Goal: Task Accomplishment & Management: Manage account settings

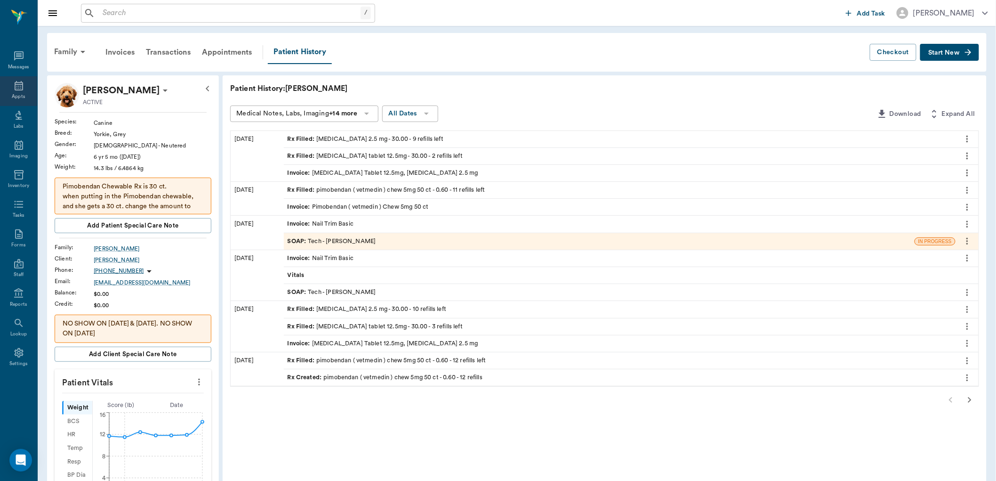
click at [19, 87] on icon at bounding box center [18, 85] width 11 height 11
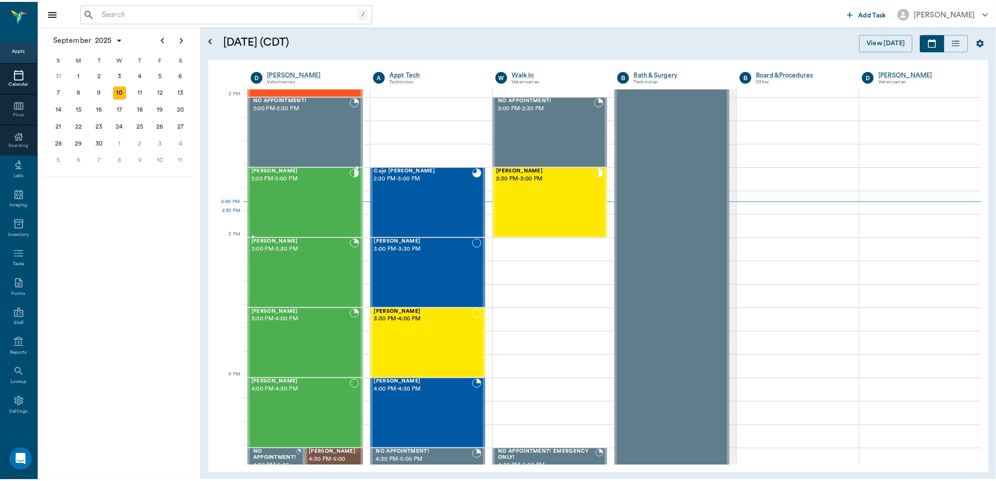
scroll to position [849, 0]
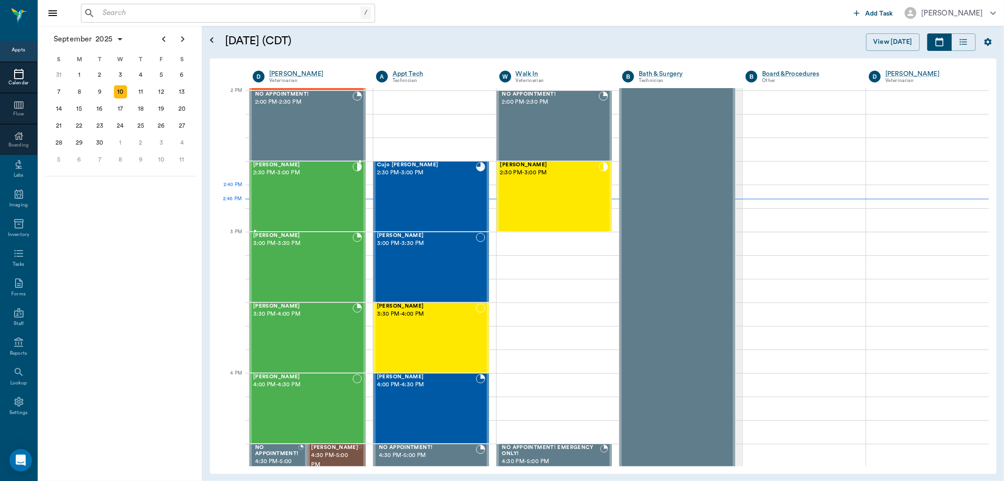
click at [311, 195] on div "Talou Yarman 2:30 PM - 3:00 PM" at bounding box center [302, 196] width 99 height 69
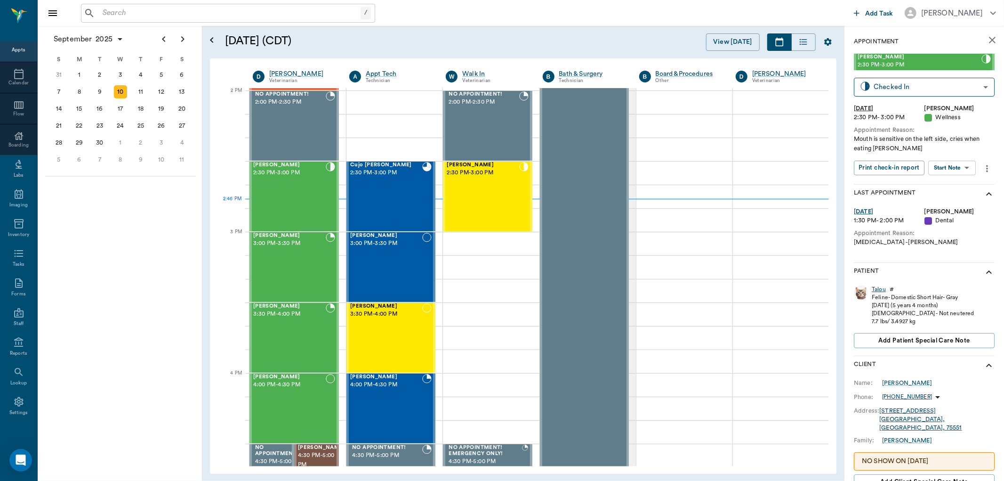
click at [877, 288] on div "Talou" at bounding box center [879, 289] width 14 height 8
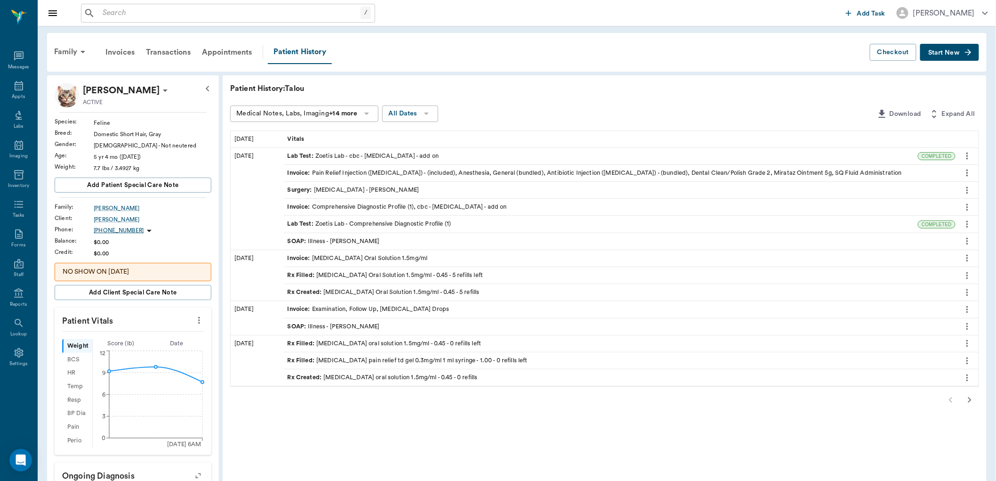
click at [970, 401] on icon "button" at bounding box center [969, 400] width 3 height 6
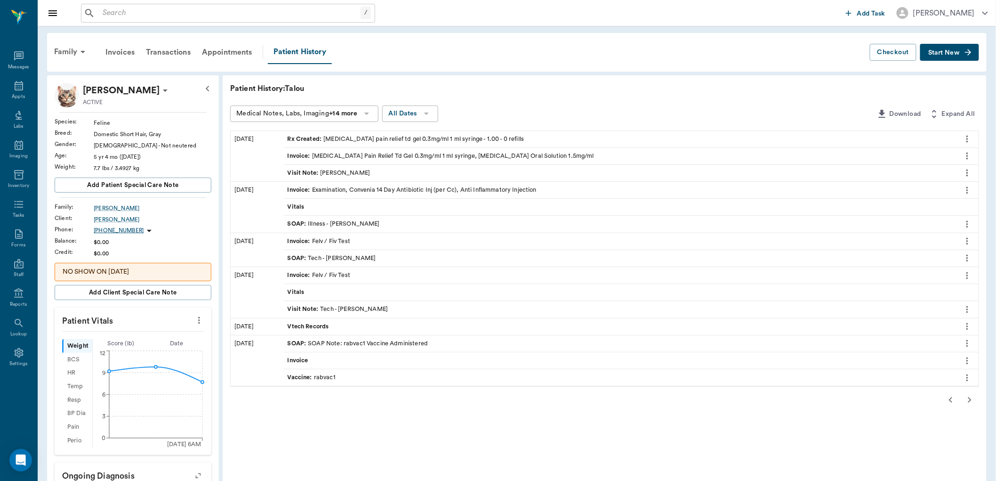
click at [349, 174] on div "Visit Note : Dr. Bert Ellsworth" at bounding box center [329, 172] width 83 height 9
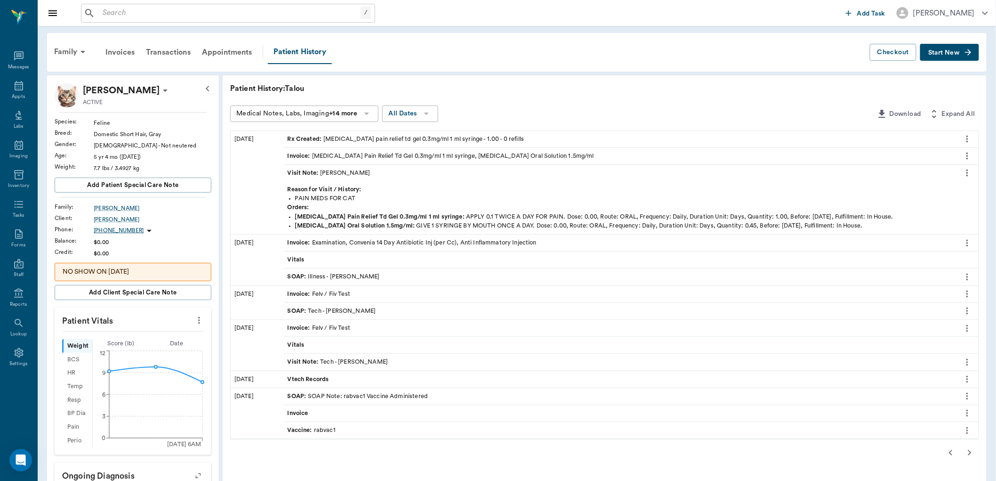
click at [401, 137] on div "Rx Created : buprenorphine pain relief td gel 0.3mg/ml 1 ml syringe - 1.00 - 0 …" at bounding box center [406, 139] width 237 height 9
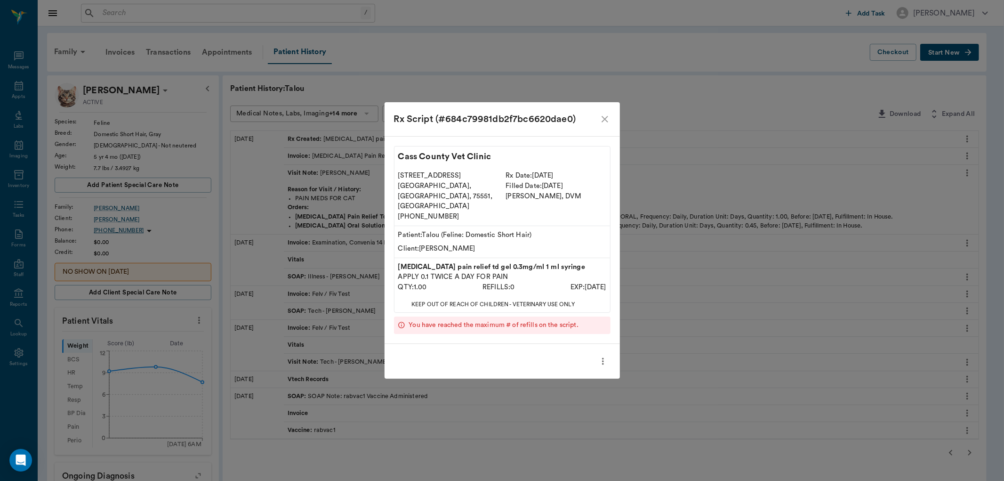
click at [601, 125] on icon "close" at bounding box center [604, 118] width 11 height 11
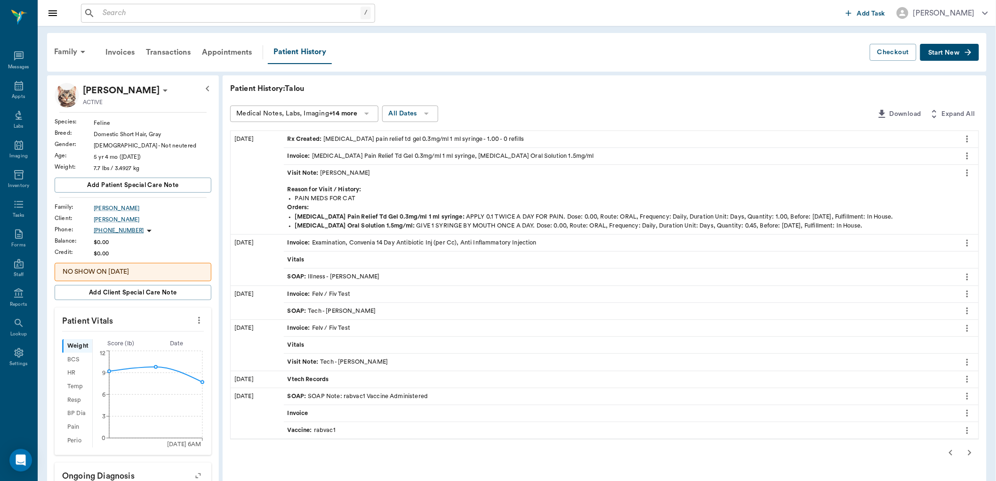
click at [947, 454] on icon "button" at bounding box center [950, 452] width 11 height 11
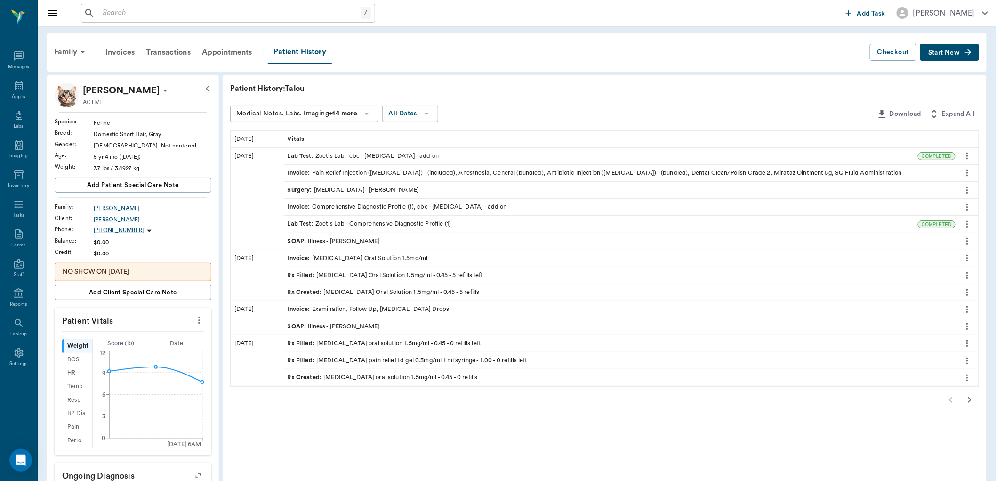
click at [370, 241] on div "SOAP : Illness - Dr. Bert Ellsworth" at bounding box center [334, 241] width 92 height 9
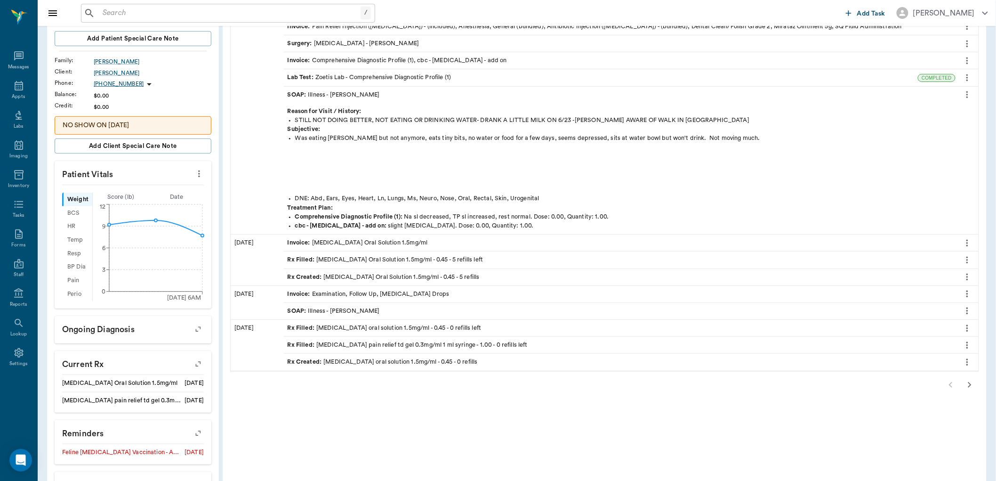
scroll to position [157, 0]
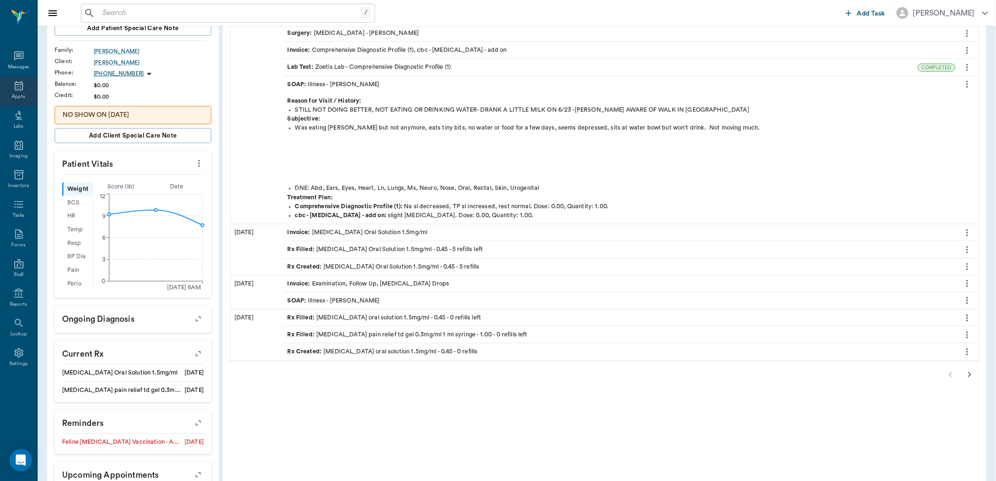
click at [17, 90] on icon at bounding box center [18, 85] width 11 height 11
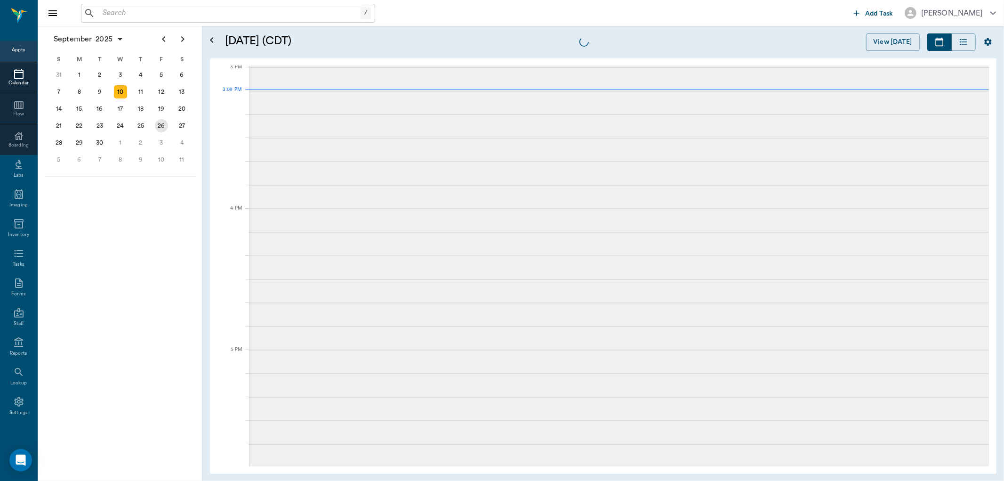
scroll to position [989, 0]
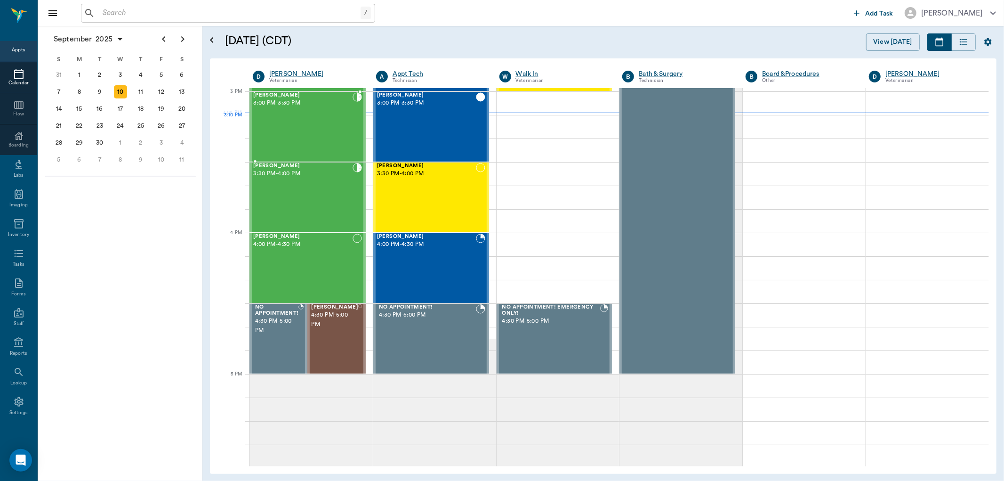
click at [300, 126] on div "Logan Caver 3:00 PM - 3:30 PM" at bounding box center [302, 126] width 99 height 69
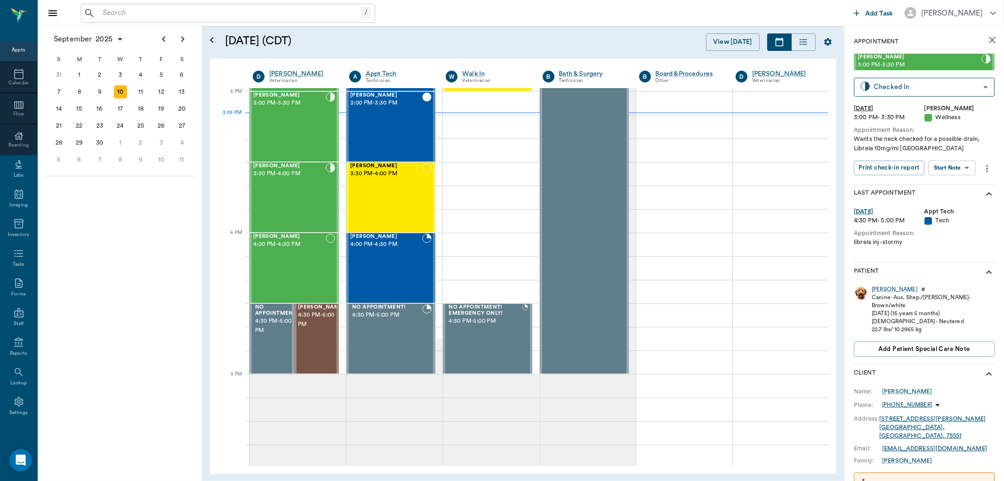
click at [958, 167] on body "/ ​ Add Task Dr. Bert Ellsworth Nectar Messages Appts Calendar Flow Boarding La…" at bounding box center [502, 240] width 1004 height 481
click at [924, 266] on div at bounding box center [502, 240] width 1004 height 481
click at [879, 288] on div "[PERSON_NAME]" at bounding box center [895, 289] width 46 height 8
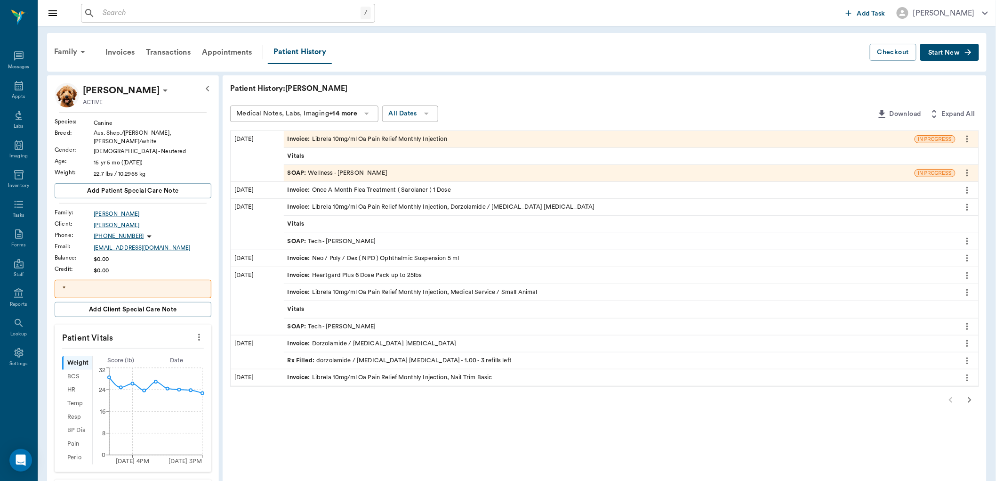
click at [359, 288] on div "Invoice : Librela 10mg/ml Oa Pain Relief Monthly Injection, Medical Service / S…" at bounding box center [413, 292] width 250 height 9
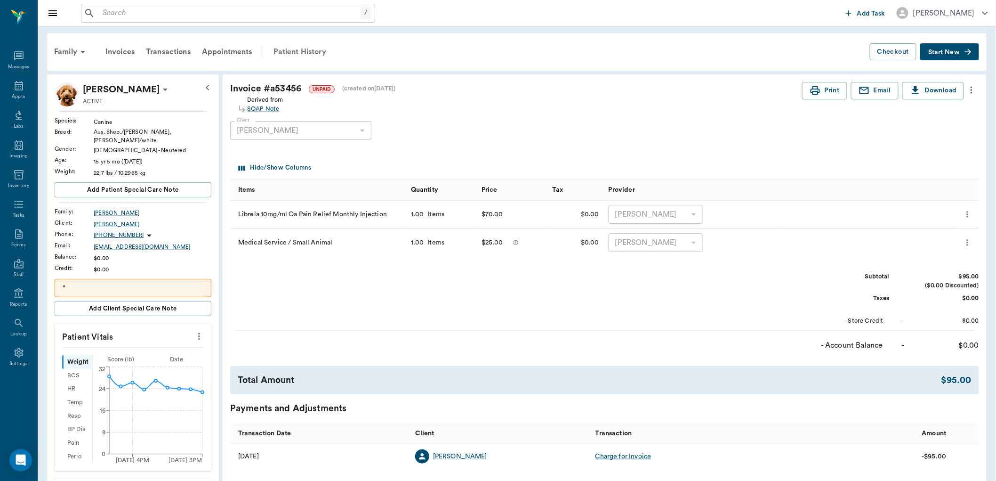
click at [311, 53] on div "Patient History" at bounding box center [300, 51] width 64 height 23
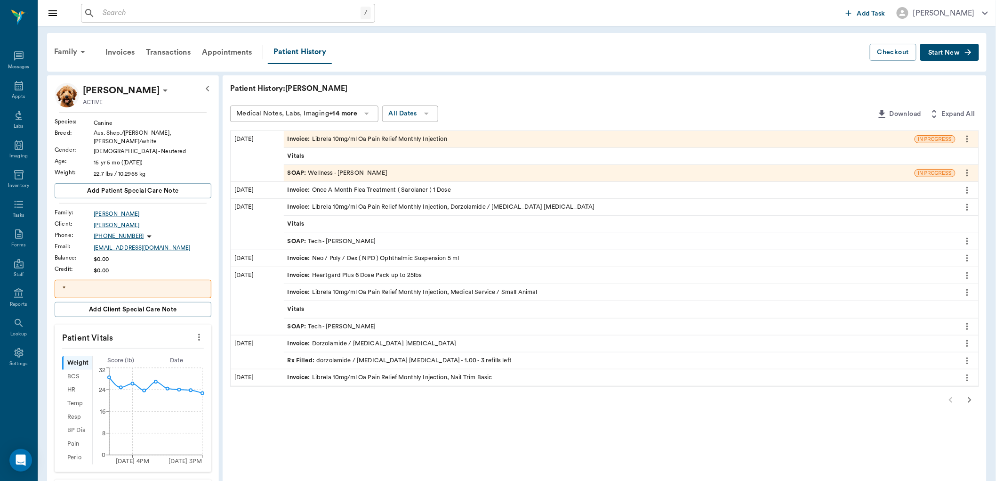
click at [335, 168] on div "SOAP : Wellness - Dr. Bert Ellsworth" at bounding box center [338, 172] width 100 height 9
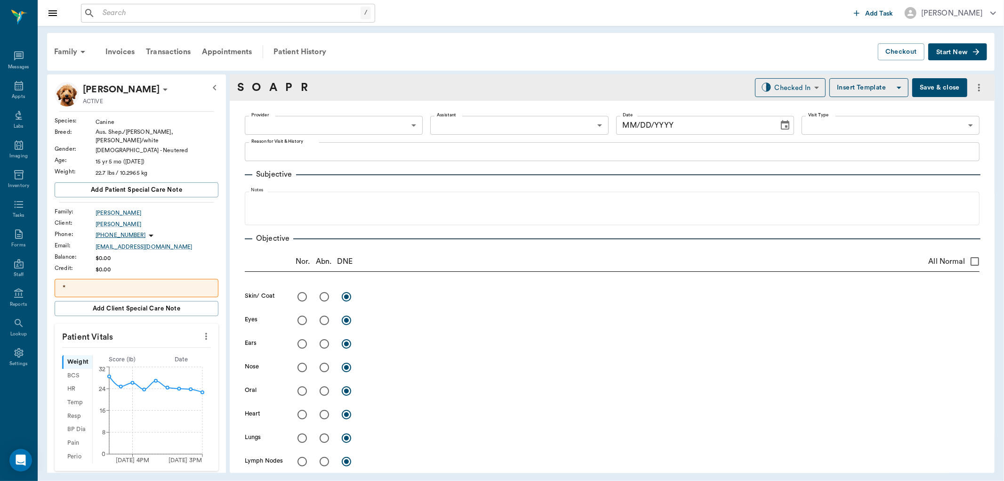
type input "63ec2f075fda476ae8351a4d"
type input "65d2be4f46e3a538d89b8c14"
type textarea "Wants the neck checked for a possible drain, Librela 10mg/ml Caryn"
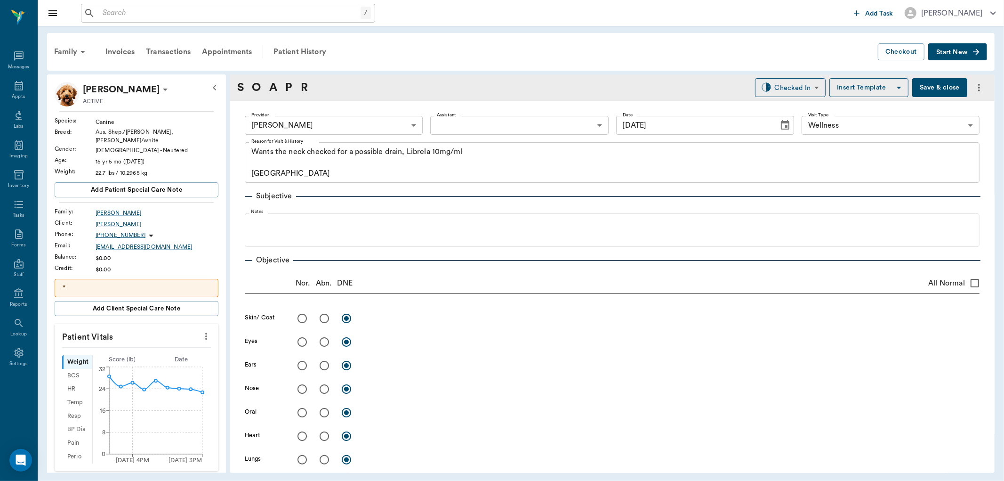
type input "09/10/2025"
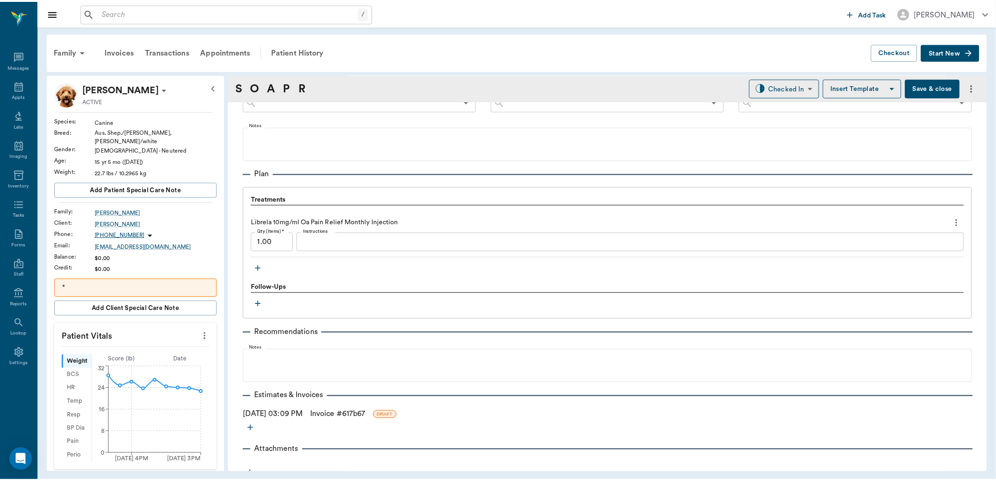
scroll to position [582, 0]
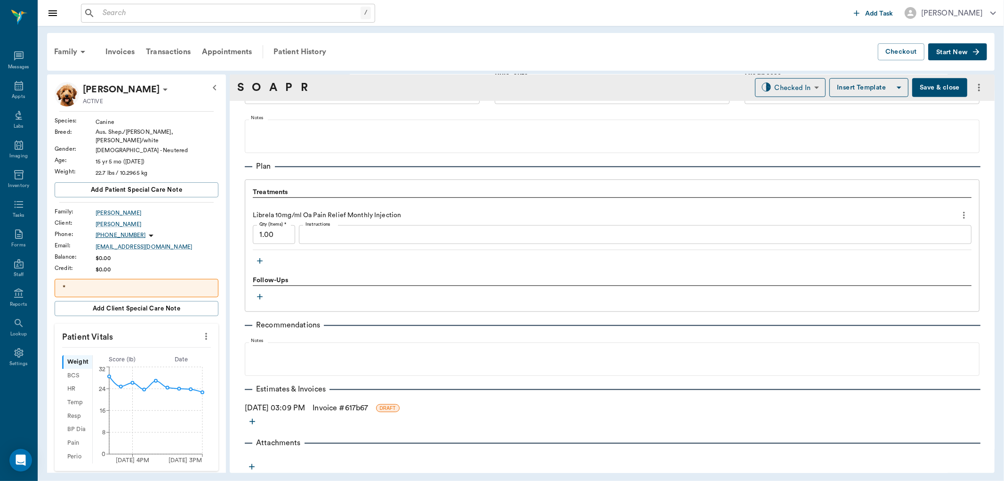
click at [261, 264] on icon "button" at bounding box center [259, 260] width 9 height 9
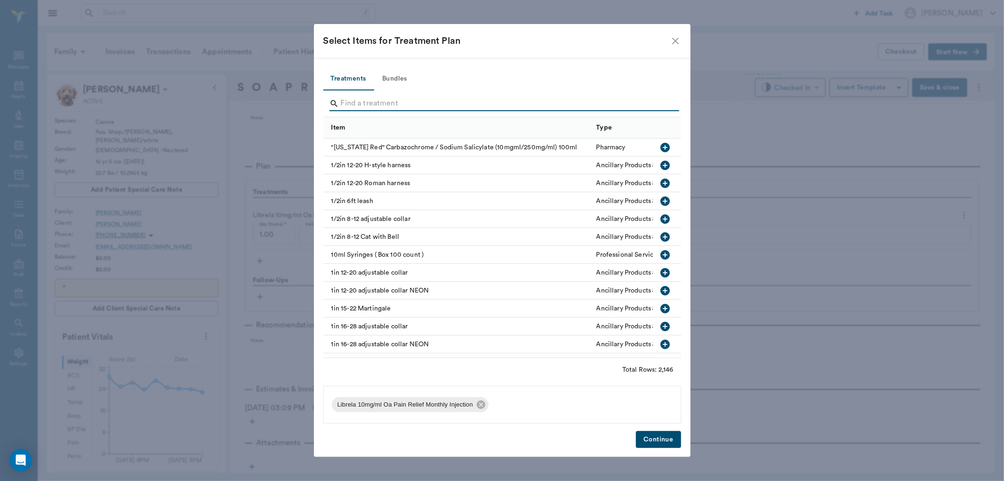
click at [350, 104] on input "Search" at bounding box center [503, 103] width 324 height 15
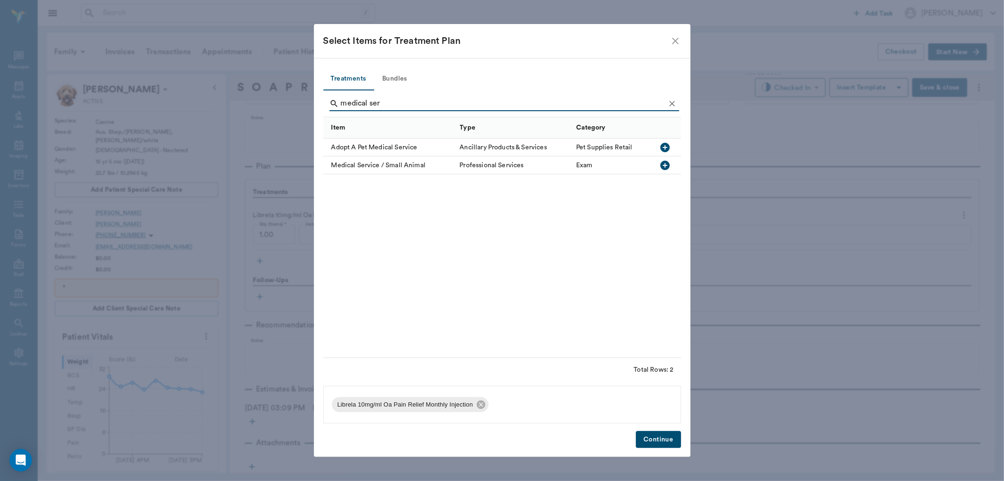
type input "medical ser"
click at [661, 168] on icon "button" at bounding box center [664, 165] width 11 height 11
drag, startPoint x: 657, startPoint y: 433, endPoint x: 657, endPoint y: 426, distance: 6.6
click at [657, 433] on button "Continue" at bounding box center [658, 439] width 45 height 17
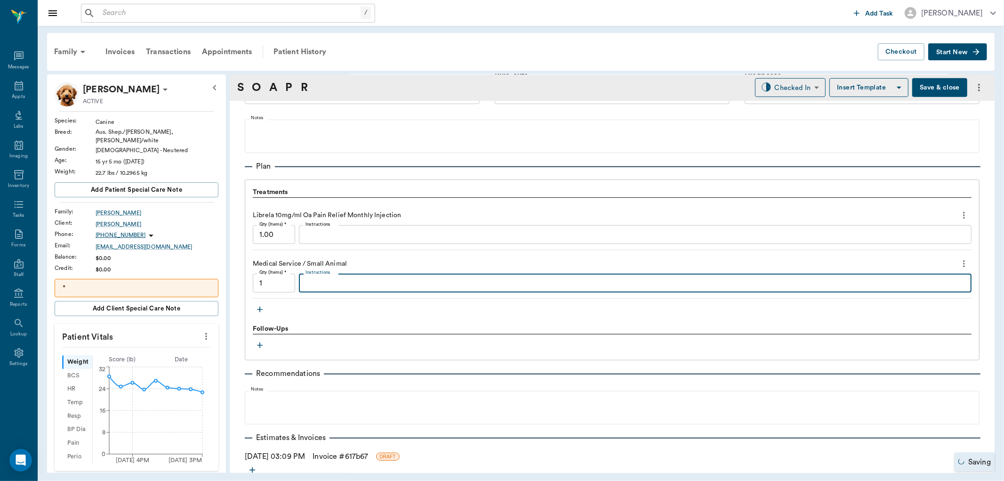
click at [345, 278] on textarea "Instructions" at bounding box center [634, 283] width 659 height 11
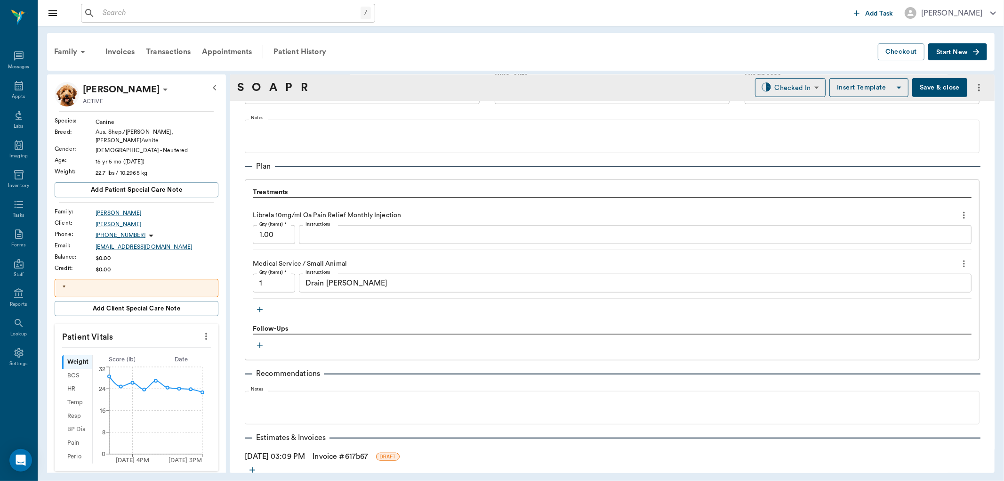
drag, startPoint x: 337, startPoint y: 283, endPoint x: 358, endPoint y: 295, distance: 24.5
click at [358, 295] on div "Medical Service / Small Animal Qty (Items) * 1 Qty (Items) * Instructions Drain…" at bounding box center [612, 277] width 719 height 43
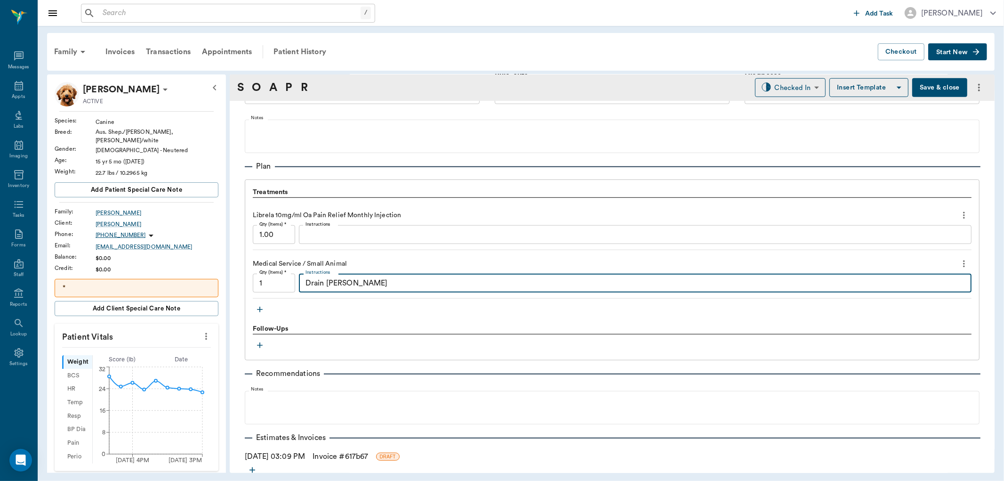
drag, startPoint x: 342, startPoint y: 284, endPoint x: 330, endPoint y: 307, distance: 26.5
click at [330, 312] on div "Treatments Librela 10mg/ml Oa Pain Relief Monthly Injection Qty (Items) * 1.00 …" at bounding box center [612, 269] width 735 height 181
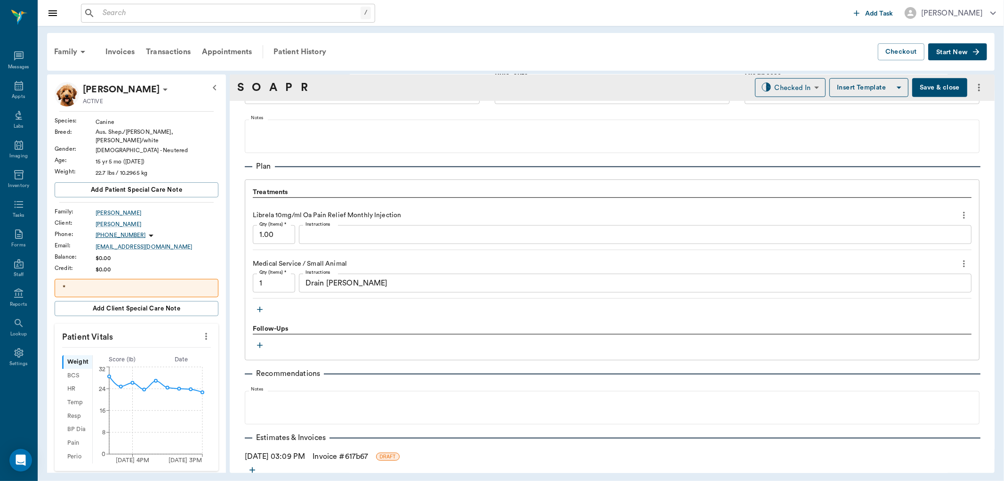
drag, startPoint x: 342, startPoint y: 276, endPoint x: 411, endPoint y: 290, distance: 70.6
click at [411, 290] on div "Drain sialocoele x Instructions" at bounding box center [635, 282] width 673 height 19
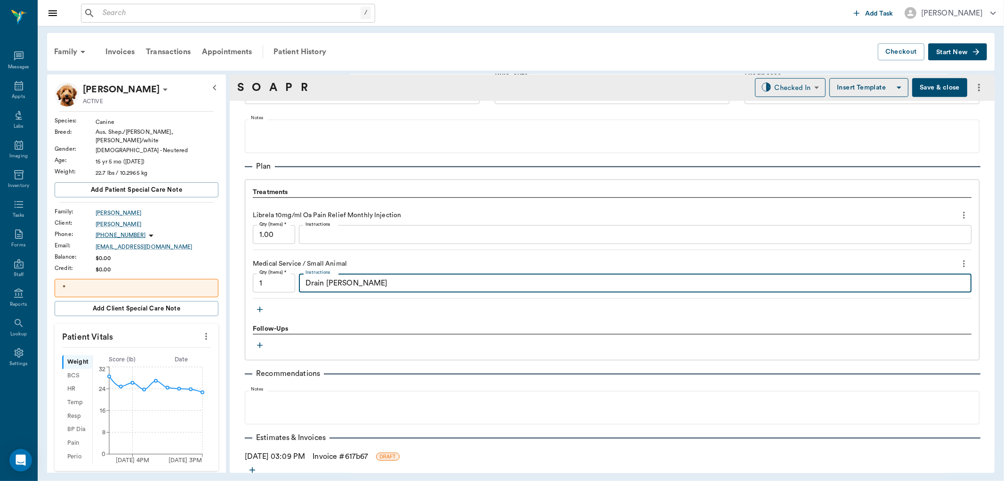
click at [391, 285] on textarea "Drain sialocoele" at bounding box center [634, 283] width 659 height 11
type textarea "Drain sialocoele 180ml 16g needle"
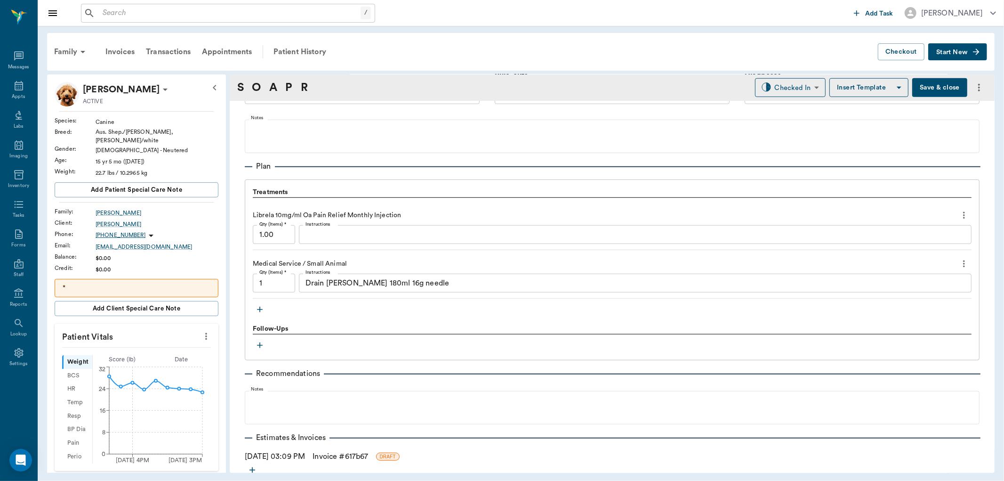
click at [339, 450] on link "Invoice # 617b67" at bounding box center [340, 455] width 56 height 11
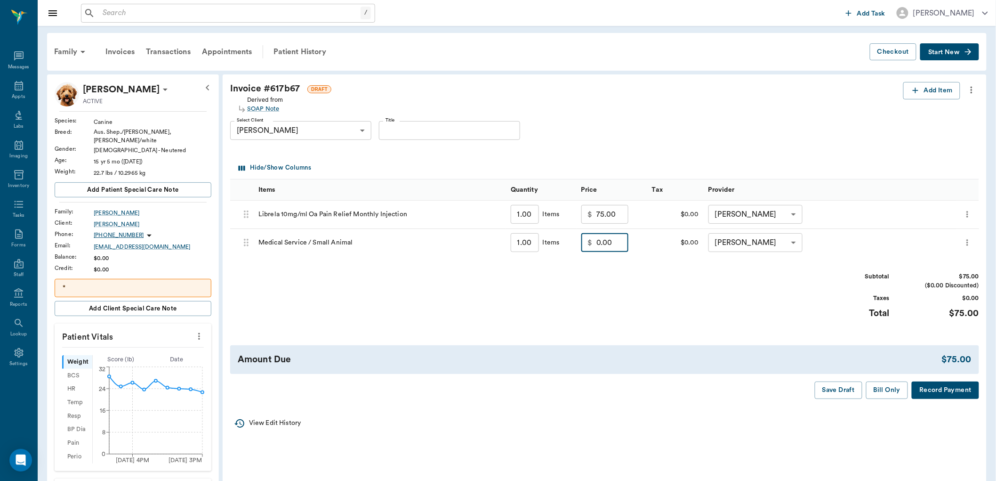
click at [612, 244] on input "0.00" at bounding box center [612, 242] width 32 height 19
type input "25.00"
click at [678, 285] on div "Subtotal $100.00 ($0.00 Discounted) Taxes $0.00 Total $100.00" at bounding box center [604, 301] width 749 height 58
click at [886, 389] on button "Bill Only" at bounding box center [887, 389] width 42 height 17
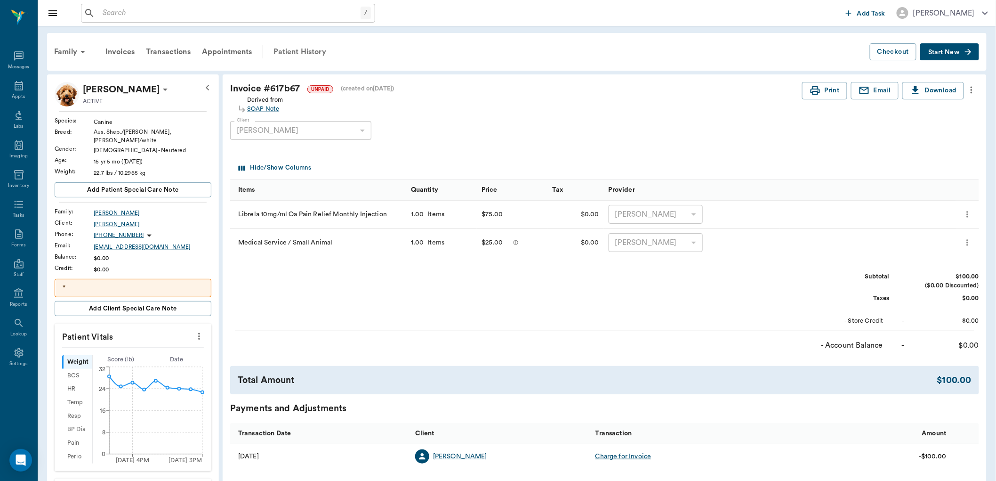
click at [303, 52] on div "Patient History" at bounding box center [300, 51] width 64 height 23
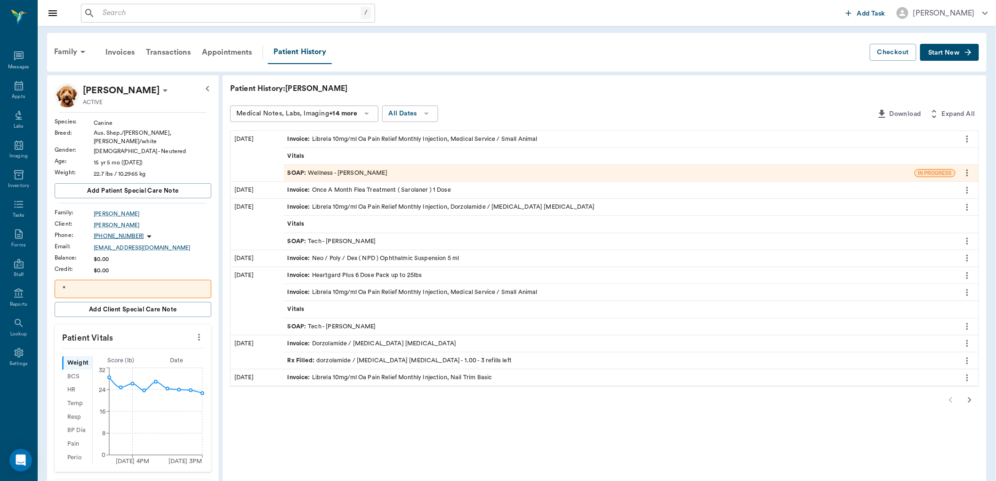
click at [454, 175] on div "SOAP : Wellness - Dr. Bert Ellsworth" at bounding box center [599, 173] width 631 height 16
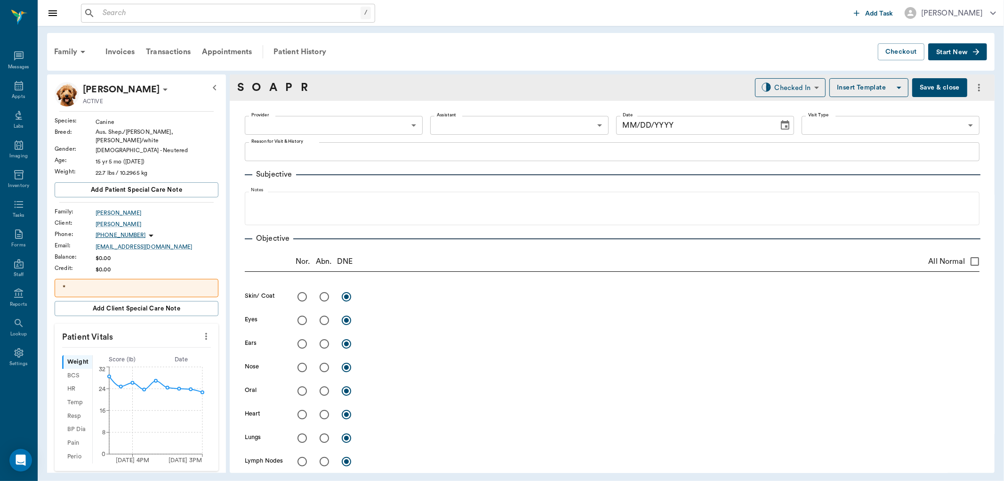
type input "63ec2f075fda476ae8351a4d"
type input "65d2be4f46e3a538d89b8c14"
type textarea "Wants the neck checked for a possible drain, Librela 10mg/ml Caryn"
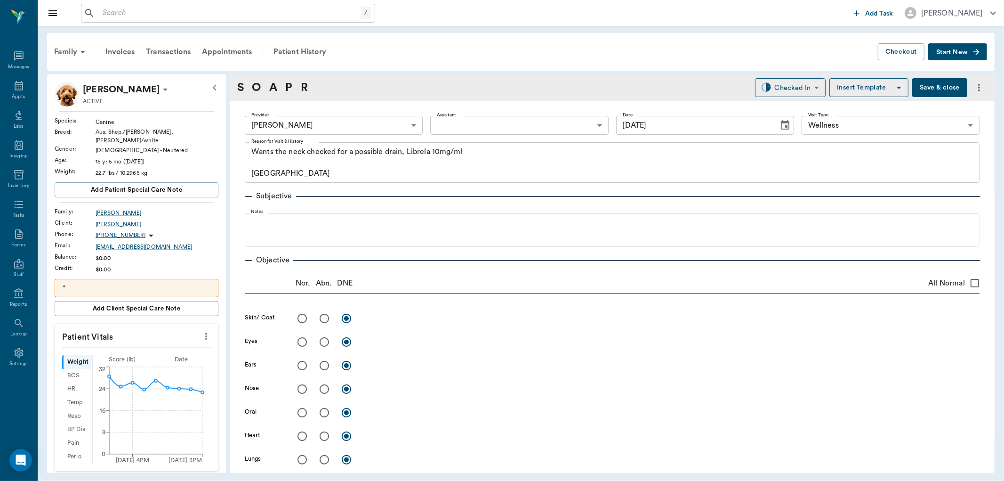
type input "09/10/2025"
click at [801, 84] on body "/ ​ Add Task Dr. Bert Ellsworth Nectar Messages Appts Labs Imaging Inventory Ta…" at bounding box center [502, 240] width 1004 height 481
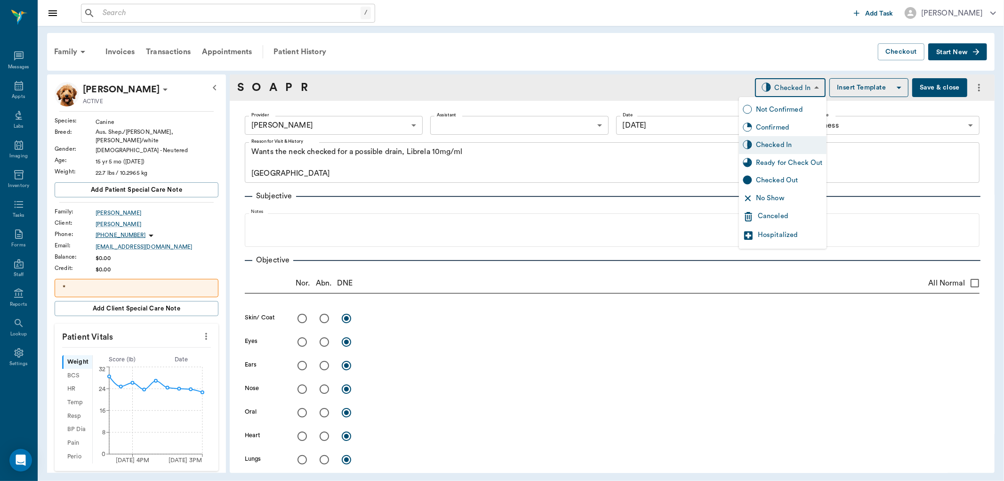
click at [776, 154] on div "Ready for Check Out" at bounding box center [783, 163] width 88 height 18
type input "READY_TO_CHECKOUT"
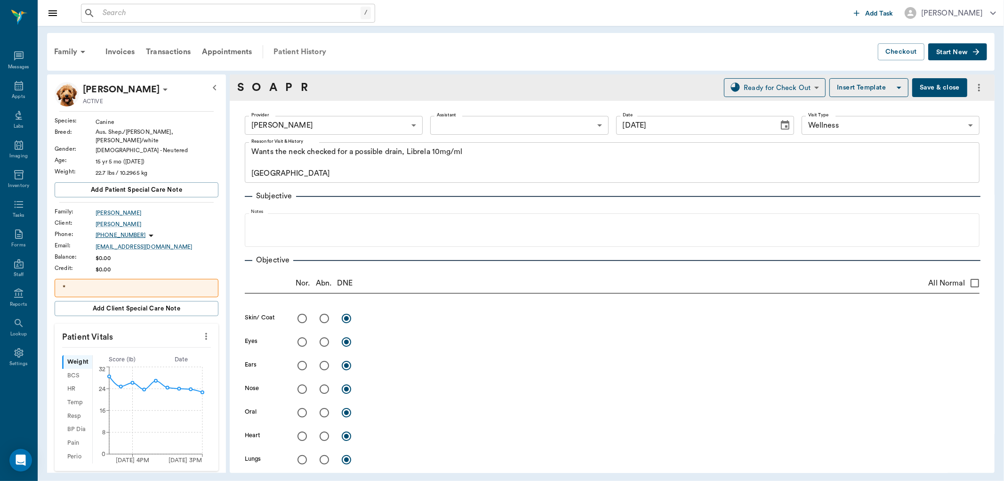
click at [305, 57] on div "Patient History" at bounding box center [300, 51] width 64 height 23
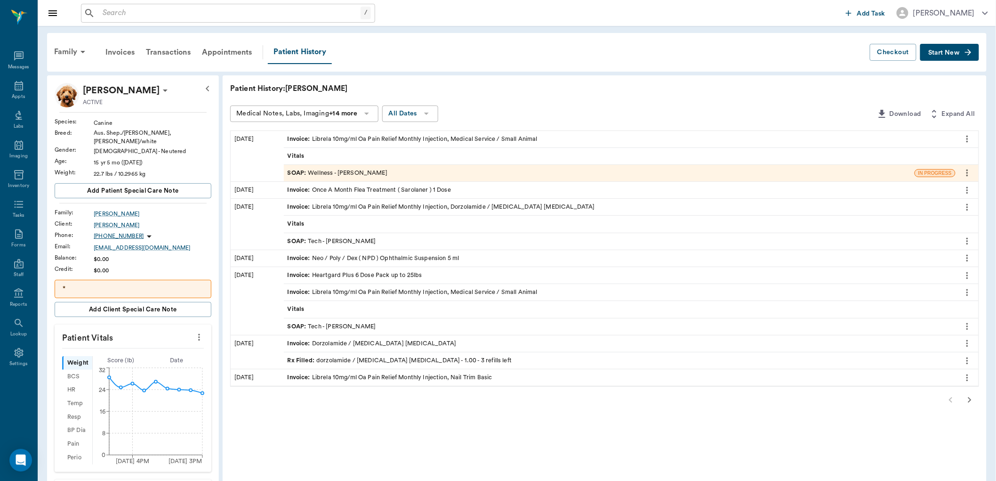
click at [424, 358] on div "Rx Filled : dorzolamide / timolol ophthalmic solution - 1.00 - 3 refills left" at bounding box center [400, 360] width 224 height 9
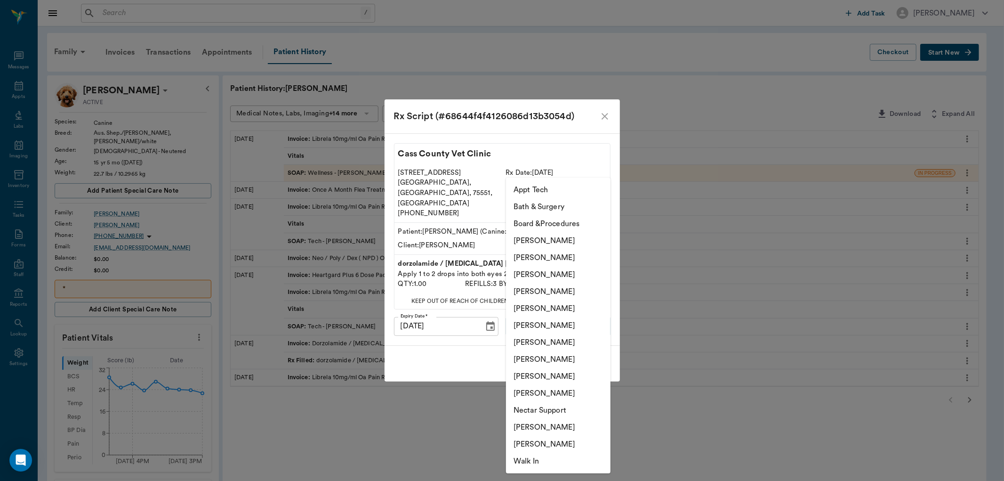
click at [578, 318] on body "/ ​ Add Task Dr. Bert Ellsworth Nectar Messages Appts Labs Imaging Inventory Ta…" at bounding box center [502, 399] width 1004 height 799
click at [565, 276] on li "[PERSON_NAME]" at bounding box center [558, 274] width 104 height 17
type input "642ef10e332a41444de2bad1"
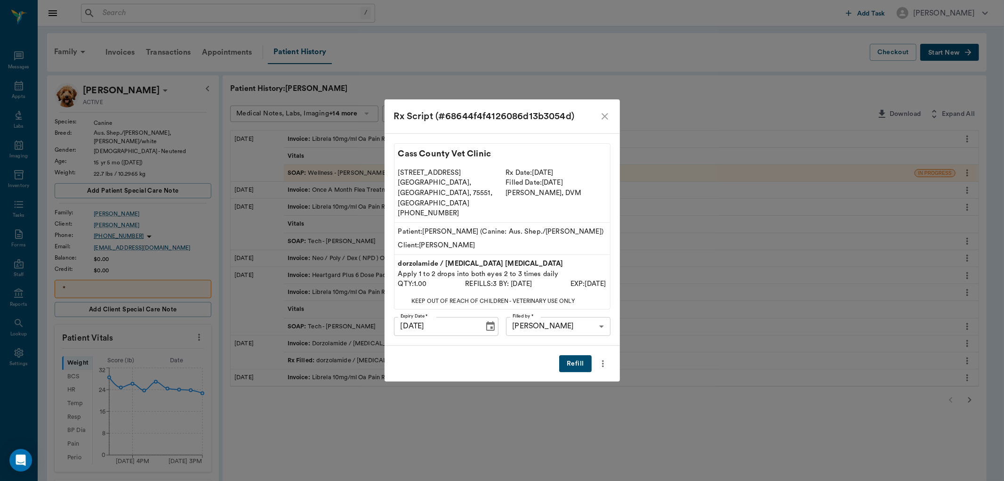
click at [569, 355] on button "Refill" at bounding box center [575, 363] width 32 height 17
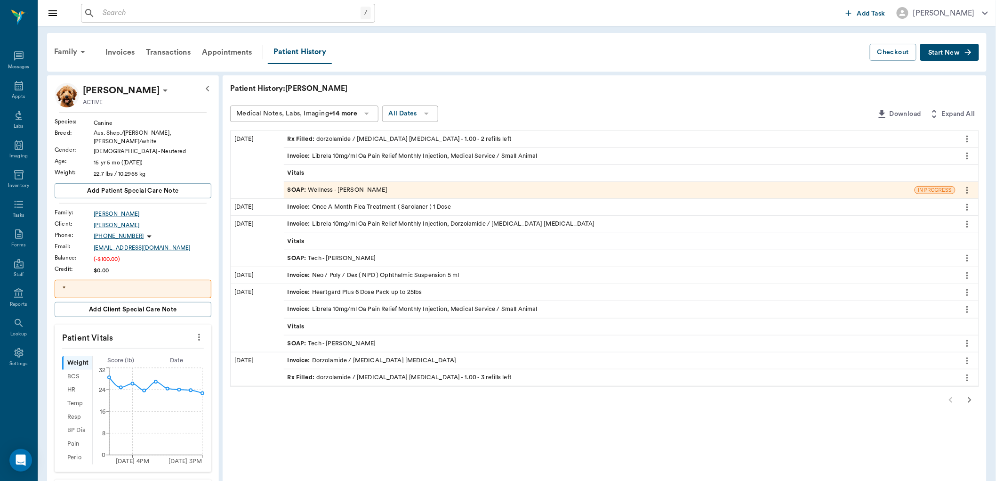
click at [953, 395] on div at bounding box center [604, 399] width 749 height 19
click at [936, 48] on button "Start New" at bounding box center [949, 52] width 59 height 17
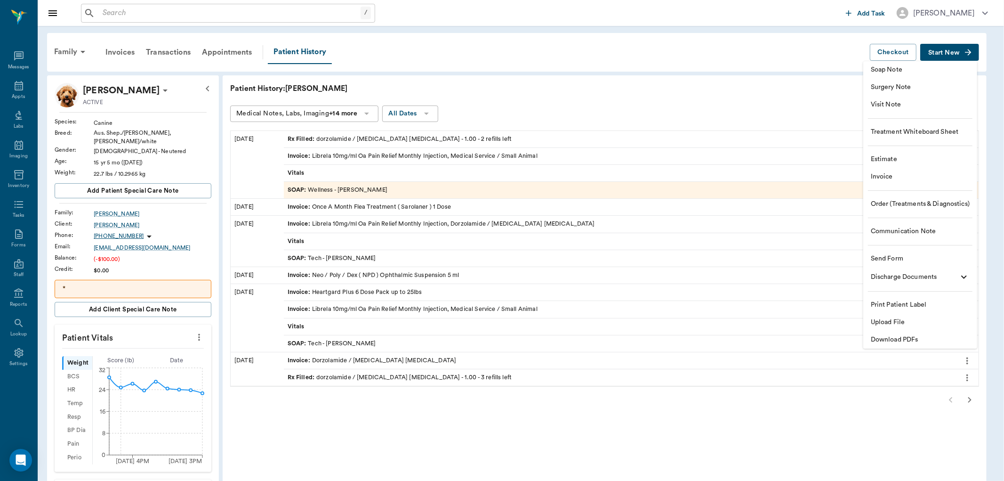
click at [910, 172] on span "Invoice" at bounding box center [920, 177] width 99 height 10
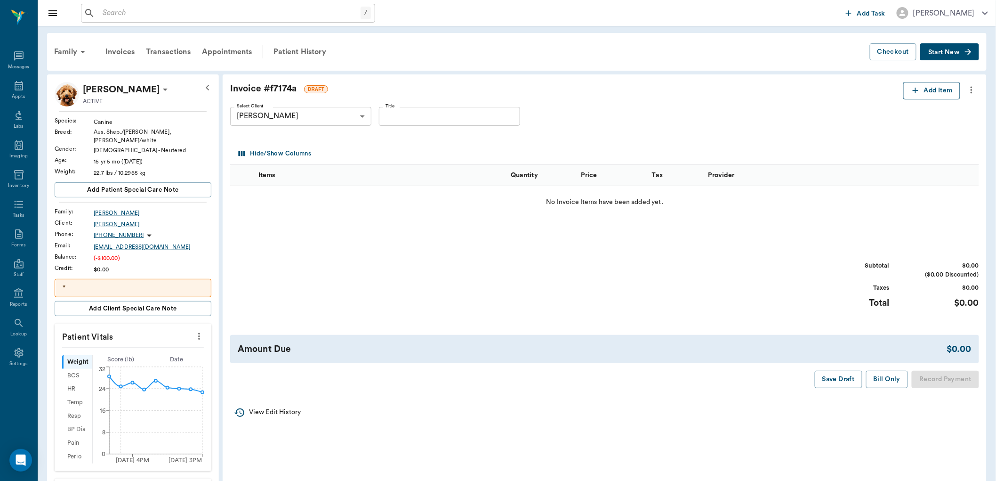
click at [922, 97] on button "Add Item" at bounding box center [931, 90] width 57 height 17
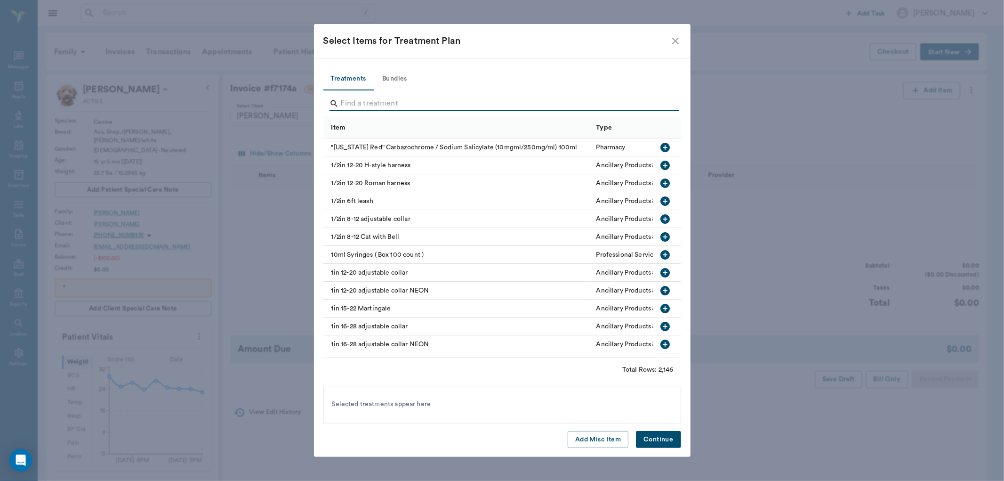
click at [500, 104] on input "Search" at bounding box center [503, 103] width 324 height 15
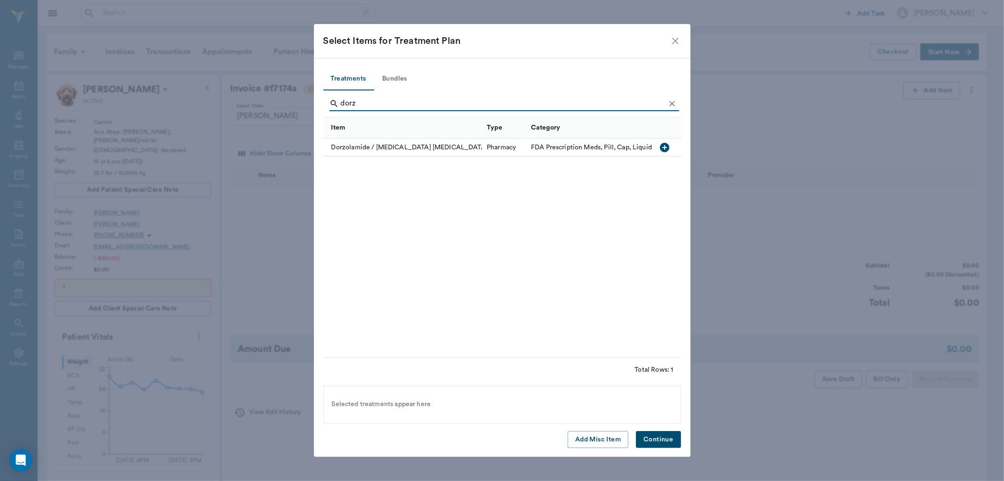
type input "dorz"
click at [664, 144] on icon "button" at bounding box center [664, 147] width 9 height 9
click at [659, 446] on button "Continue" at bounding box center [658, 439] width 45 height 17
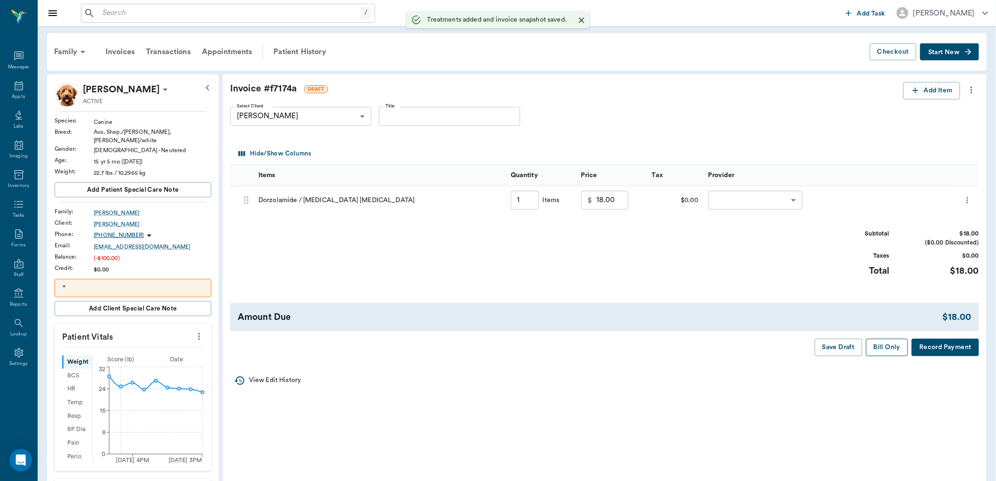
type input "1.00"
click at [893, 343] on button "Bill Only" at bounding box center [887, 346] width 42 height 17
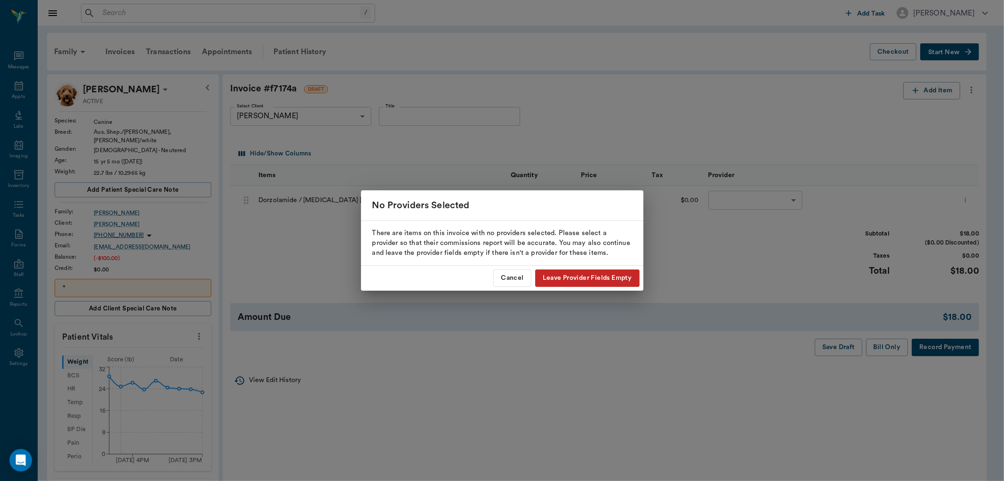
click at [605, 283] on button "Leave Provider Fields Empty" at bounding box center [587, 277] width 104 height 17
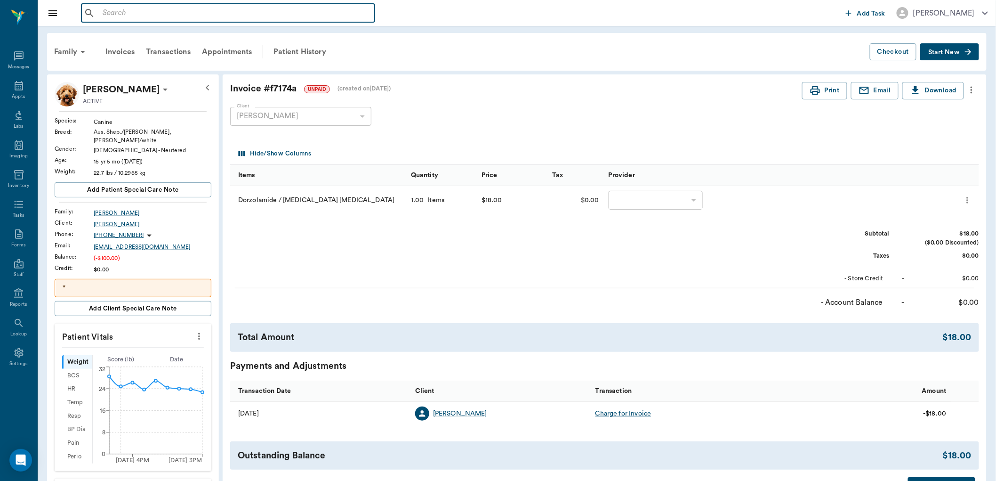
click at [190, 14] on input "text" at bounding box center [235, 13] width 272 height 13
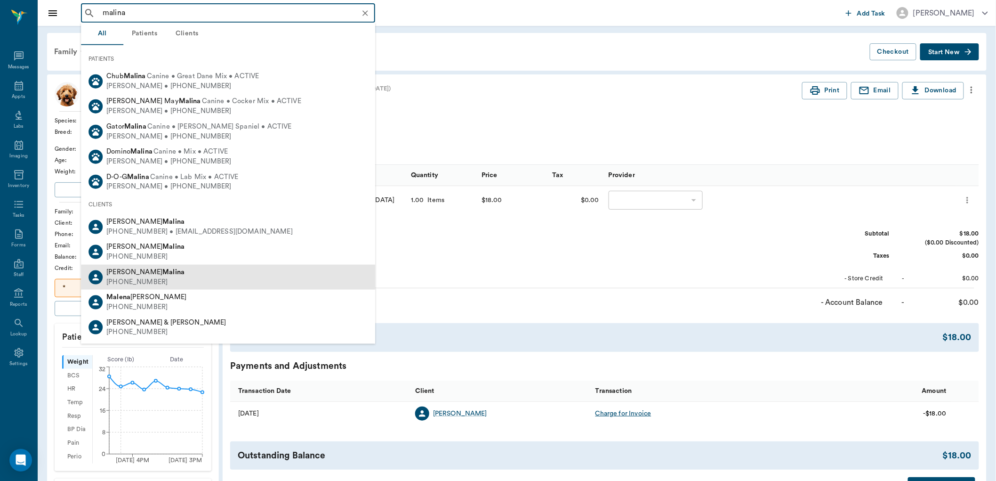
click at [162, 273] on b "Malina" at bounding box center [173, 271] width 22 height 7
type input "malina"
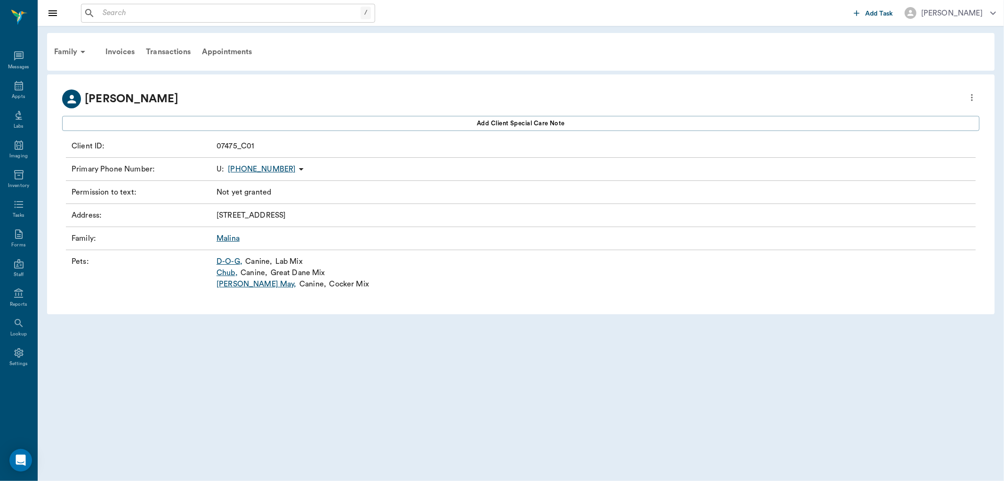
click at [233, 259] on link "D-O-G ," at bounding box center [229, 261] width 26 height 11
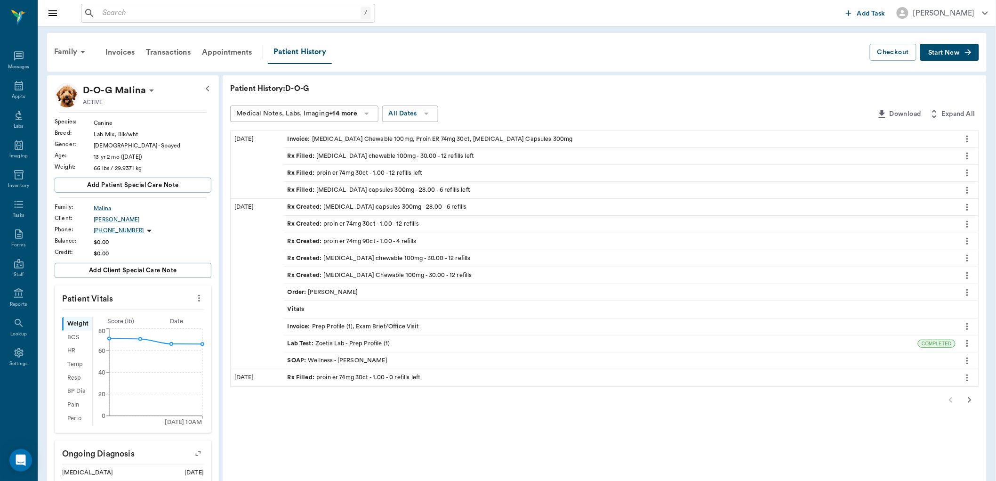
click at [488, 175] on div "Rx Filled : proin er 74mg 30ct - 1.00 - 12 refills left" at bounding box center [620, 173] width 672 height 16
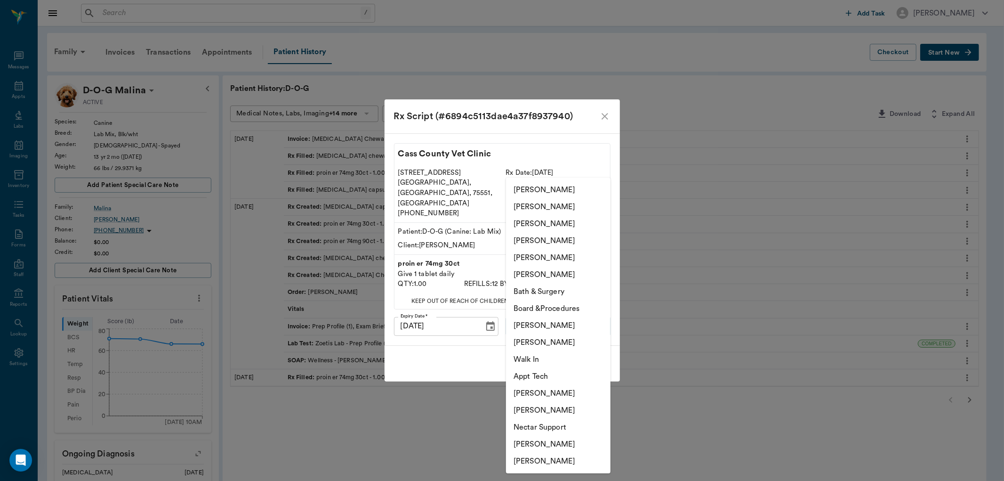
click at [537, 323] on body "/ ​ Add Task [PERSON_NAME] Nectar Messages Appts Labs Imaging Inventory Tasks F…" at bounding box center [502, 405] width 1004 height 811
click at [539, 256] on li "[PERSON_NAME]" at bounding box center [558, 257] width 104 height 17
type input "63ec2ece52e12b0ba117cc90"
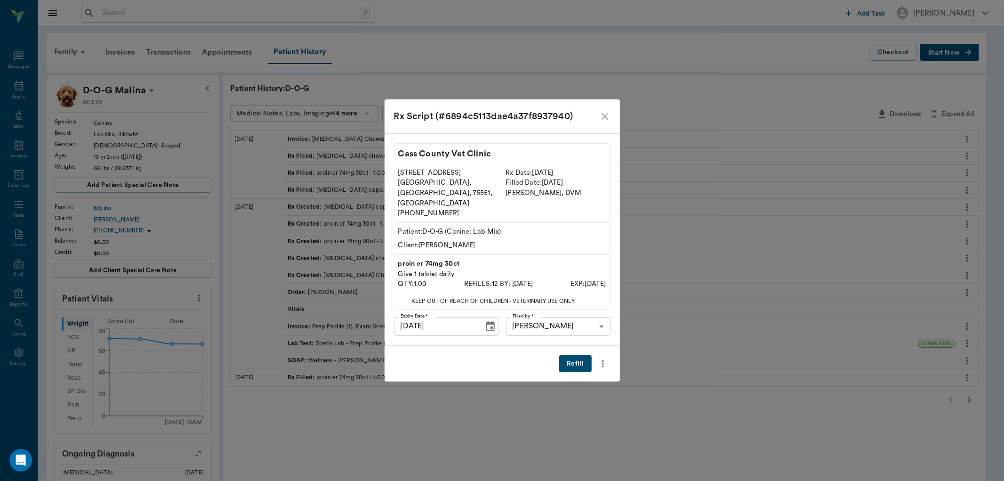
click at [572, 355] on button "Refill" at bounding box center [575, 363] width 32 height 17
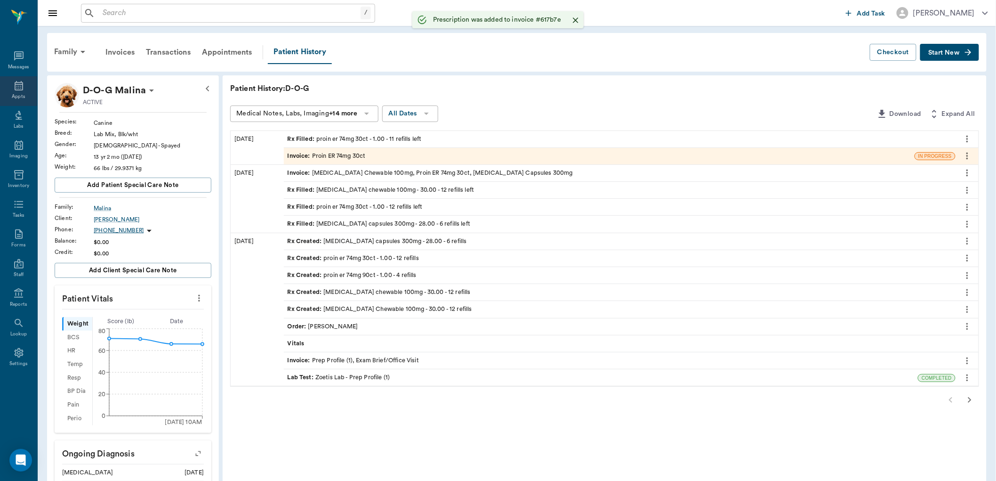
click at [18, 89] on icon at bounding box center [18, 85] width 11 height 11
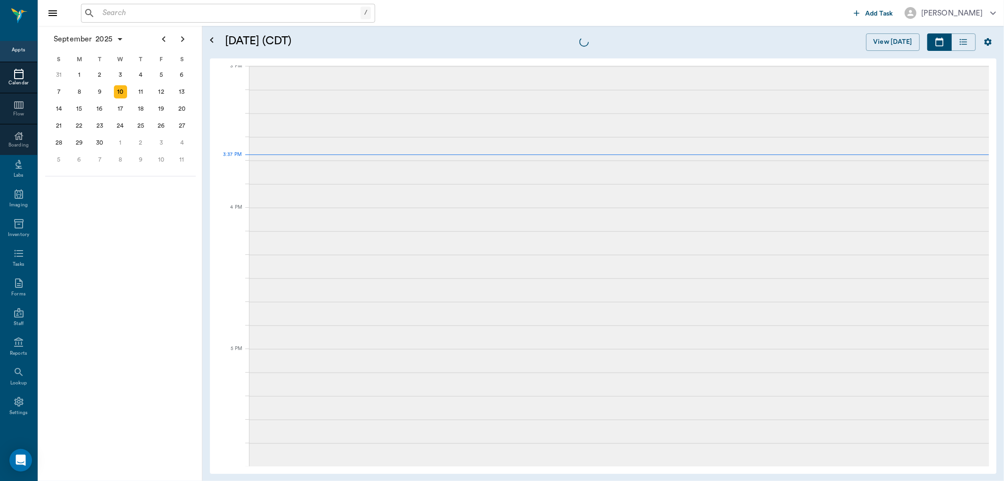
scroll to position [989, 0]
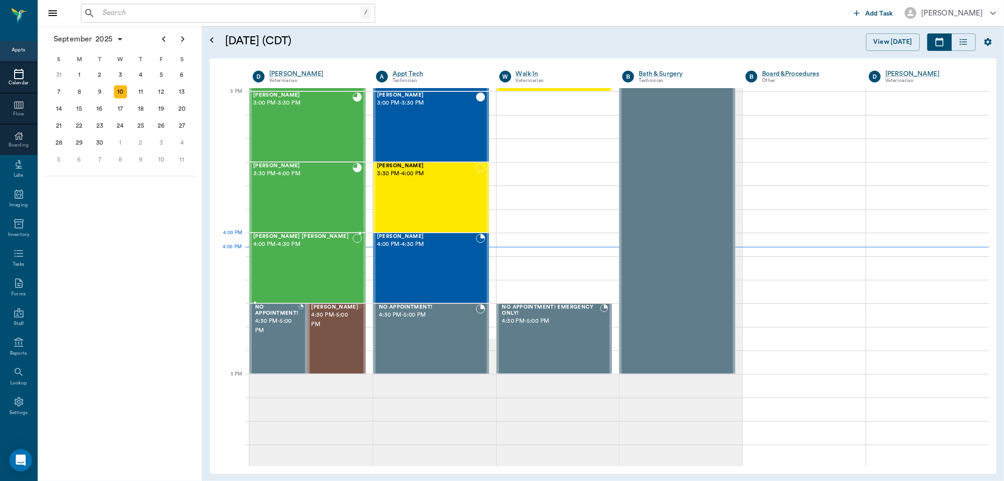
click at [301, 240] on span "4:00 PM - 4:30 PM" at bounding box center [302, 244] width 99 height 9
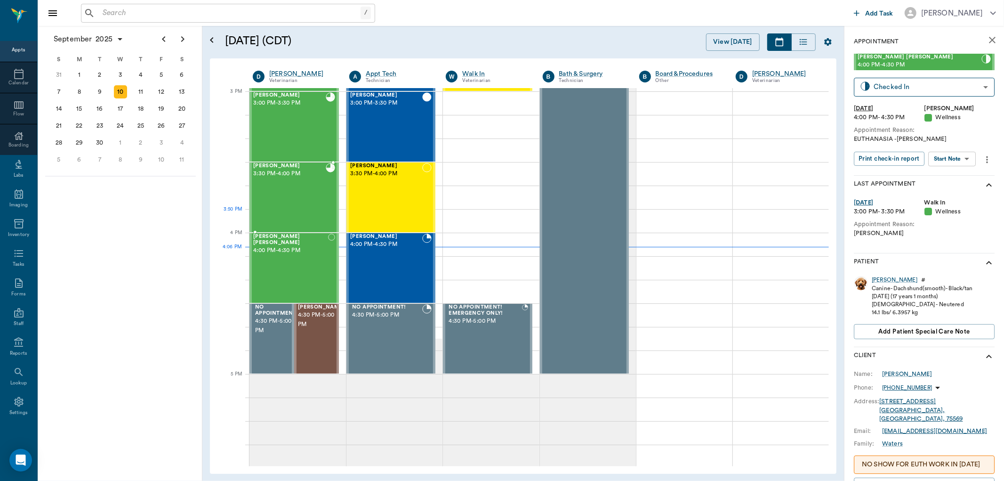
click at [305, 213] on div "[PERSON_NAME] 3:30 PM - 4:00 PM" at bounding box center [289, 197] width 72 height 69
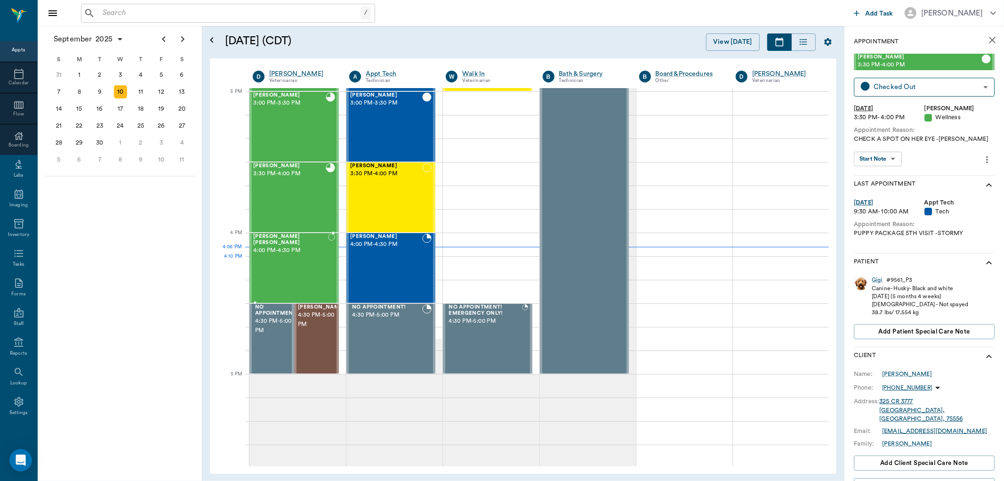
click at [302, 275] on div "[PERSON_NAME] [PERSON_NAME] 4:00 PM - 4:30 PM" at bounding box center [290, 267] width 75 height 69
